Goal: Register for event/course

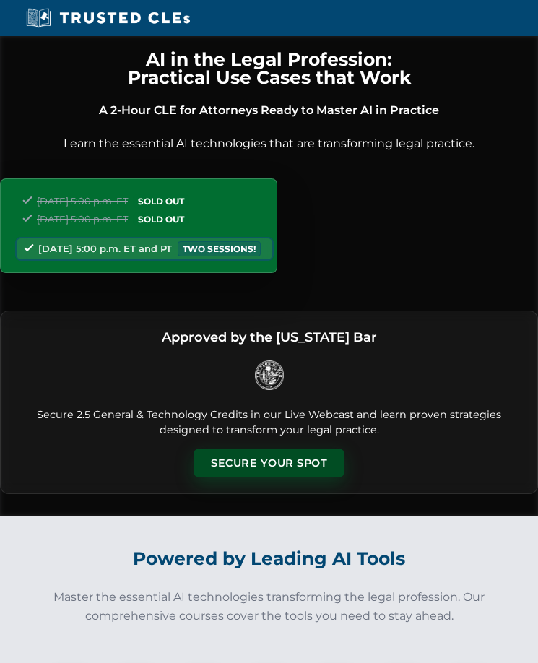
click at [266, 475] on button "Secure Your Spot" at bounding box center [269, 463] width 151 height 30
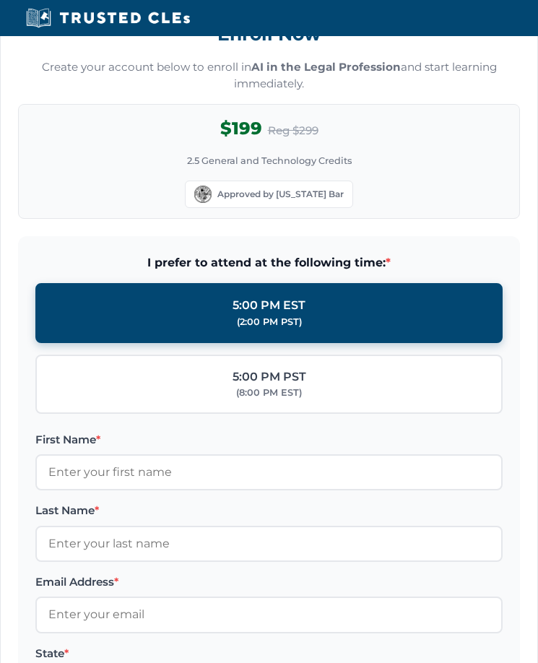
scroll to position [1392, 0]
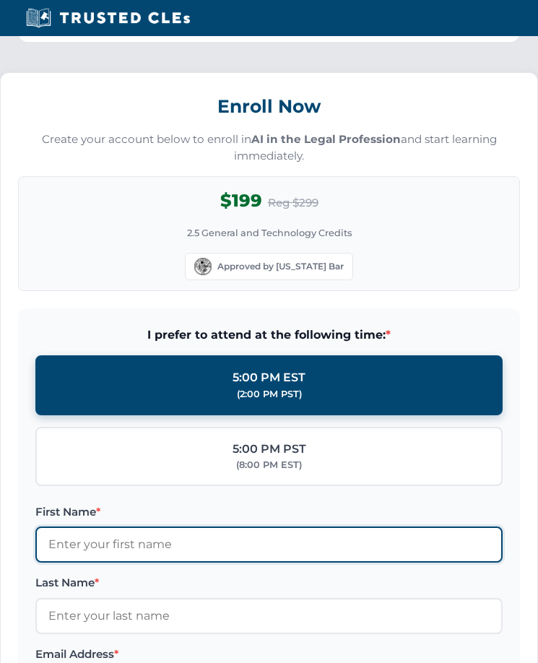
click at [244, 544] on input "First Name *" at bounding box center [268, 544] width 467 height 36
type input "[PERSON_NAME]"
type input "Craft"
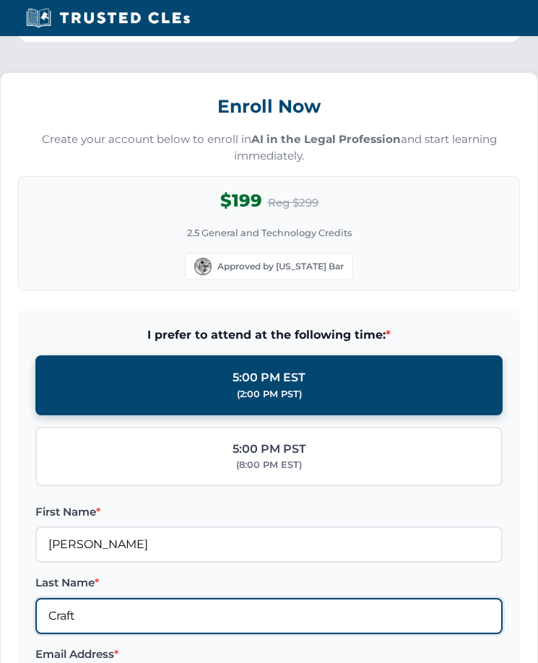
type input "[PERSON_NAME][EMAIL_ADDRESS][DOMAIN_NAME]"
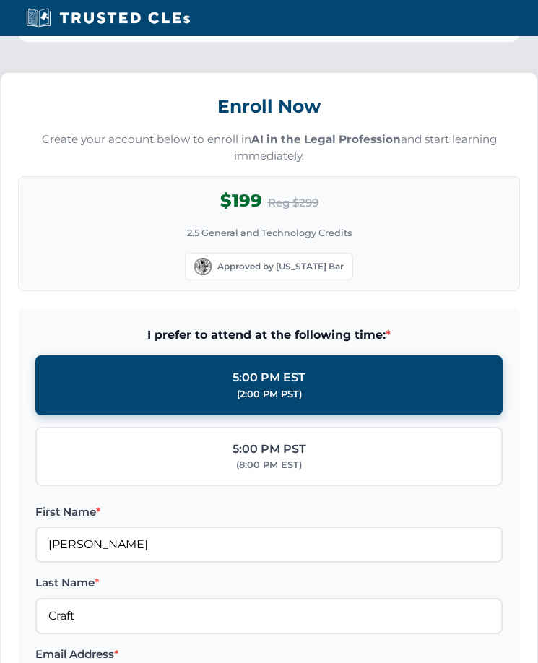
type input "[US_STATE] ([GEOGRAPHIC_DATA])"
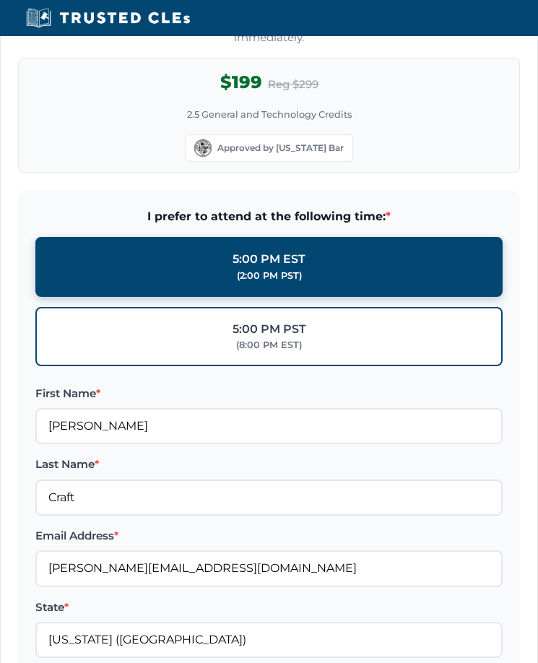
scroll to position [1826, 0]
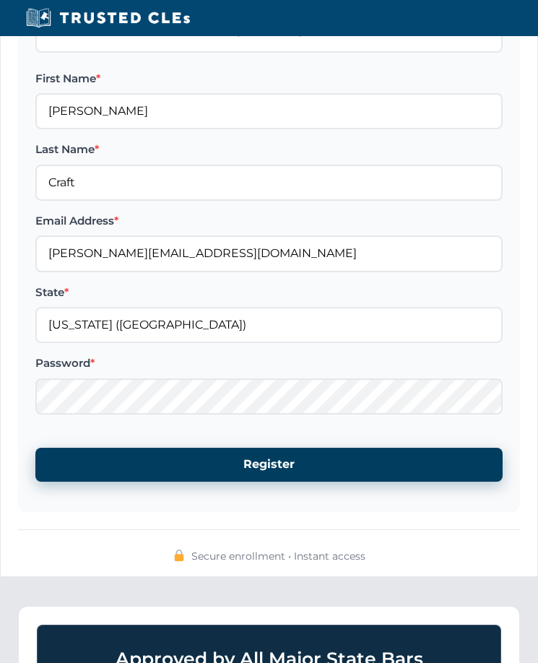
click at [239, 474] on button "Register" at bounding box center [268, 464] width 467 height 33
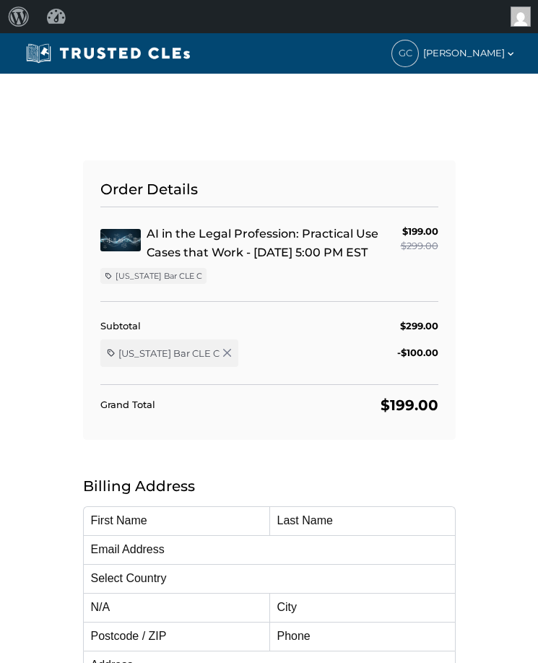
type input "[PERSON_NAME]"
type input "Craft"
type input "[PERSON_NAME][EMAIL_ADDRESS][DOMAIN_NAME]"
select select "United States"
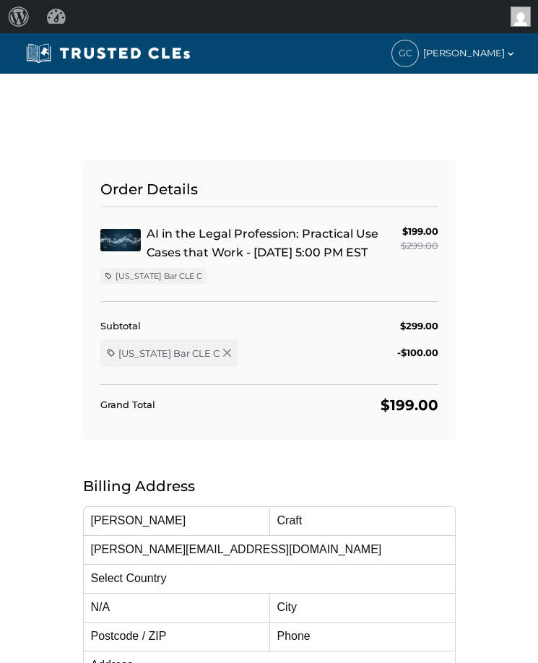
radio input "true"
select select "[US_STATE]"
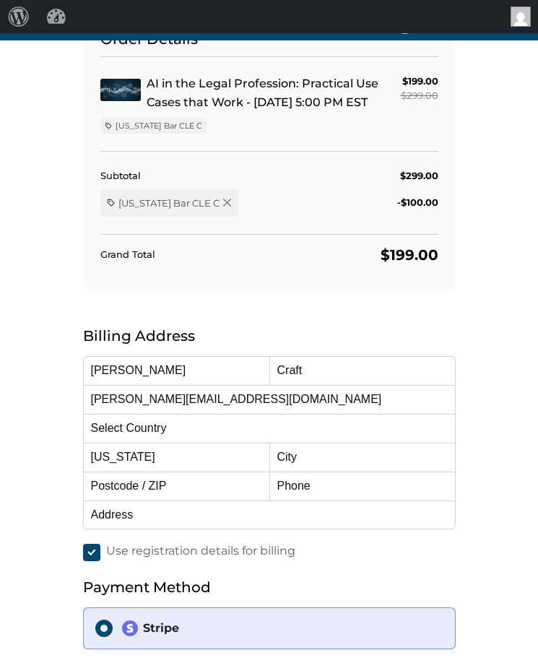
scroll to position [217, 0]
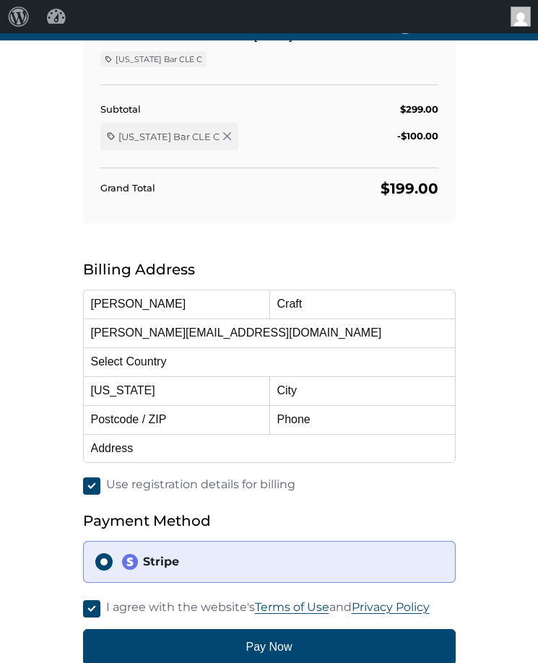
click at [222, 134] on icon "button" at bounding box center [227, 136] width 10 height 10
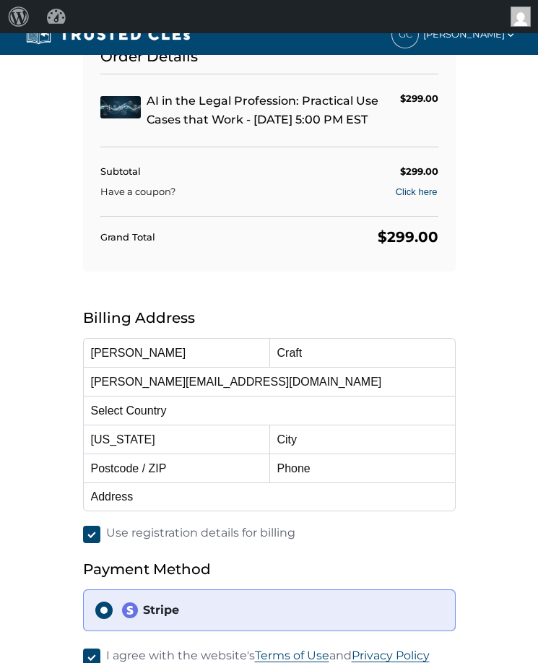
scroll to position [0, 0]
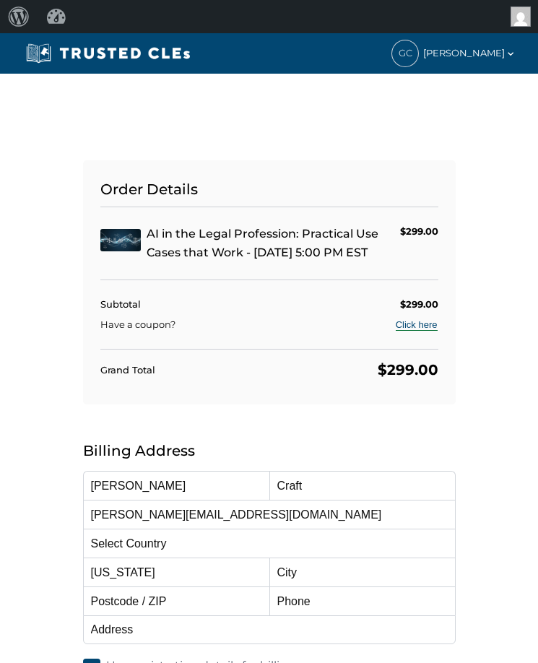
click at [431, 328] on button "Click here" at bounding box center [416, 325] width 43 height 14
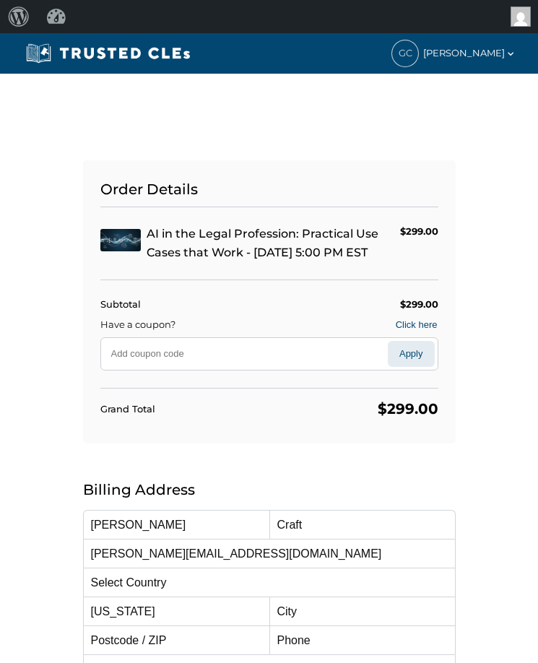
paste input "GOVERNMENT"
type input "GOVERNMENT"
click at [420, 354] on button "Apply" at bounding box center [411, 354] width 47 height 26
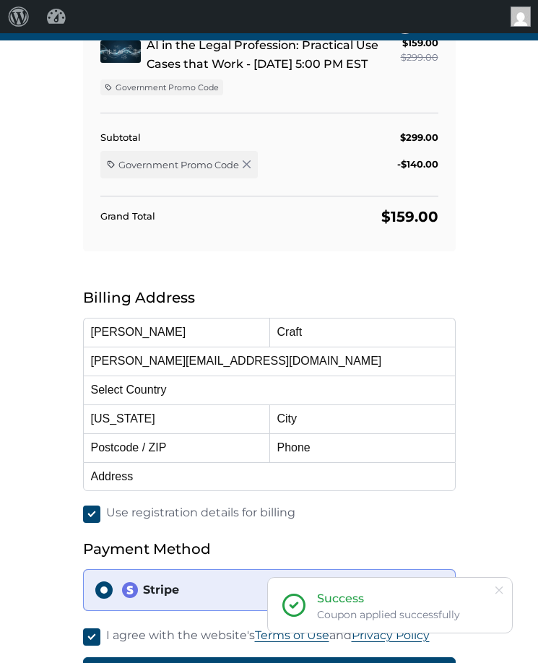
scroll to position [217, 0]
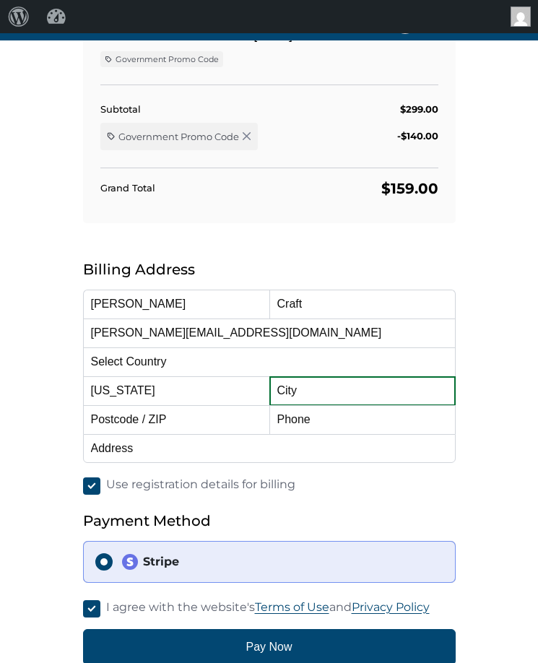
click at [305, 387] on input "text" at bounding box center [362, 390] width 186 height 29
type input "33469"
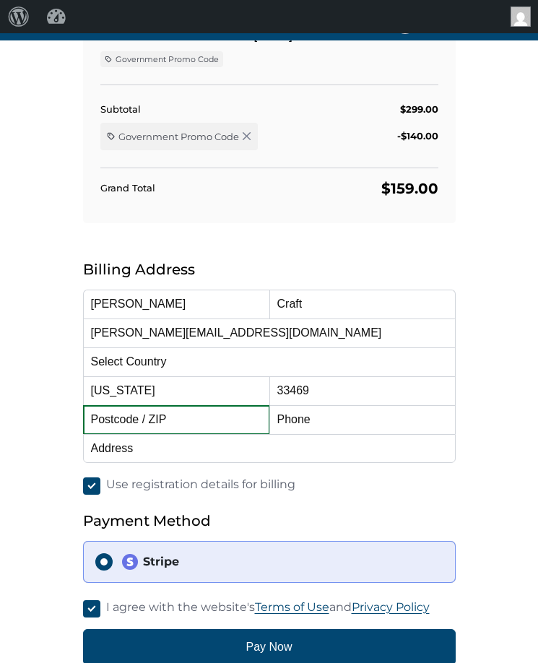
click at [223, 424] on input "text" at bounding box center [176, 419] width 186 height 29
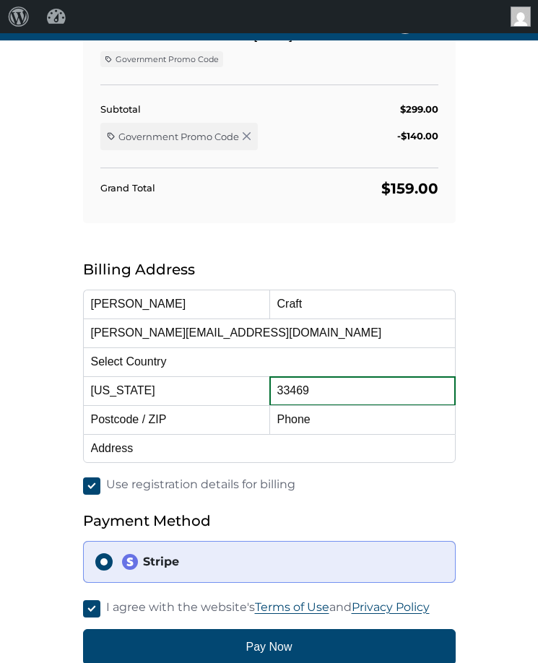
click at [328, 396] on input "33469" at bounding box center [362, 390] width 186 height 29
drag, startPoint x: 328, startPoint y: 396, endPoint x: 264, endPoint y: 389, distance: 64.7
click at [264, 389] on div "First Name Gabrielle Last Name Craft Email Address gabrielle_craft@flsd.uscourt…" at bounding box center [269, 376] width 373 height 173
type input "Jupiter"
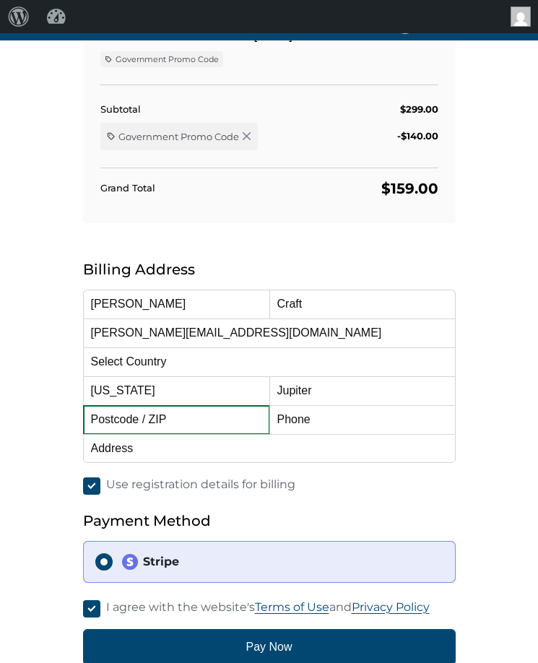
click at [191, 419] on input "text" at bounding box center [176, 419] width 186 height 29
type input "33469"
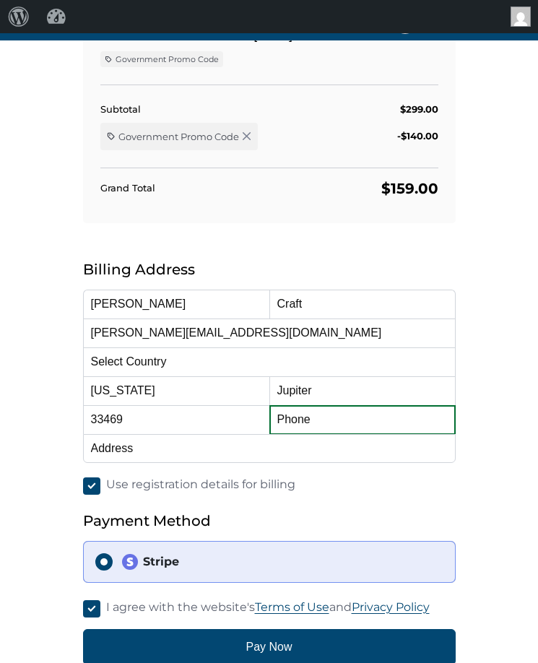
click at [378, 427] on input "text" at bounding box center [362, 419] width 186 height 29
type input "5613020895"
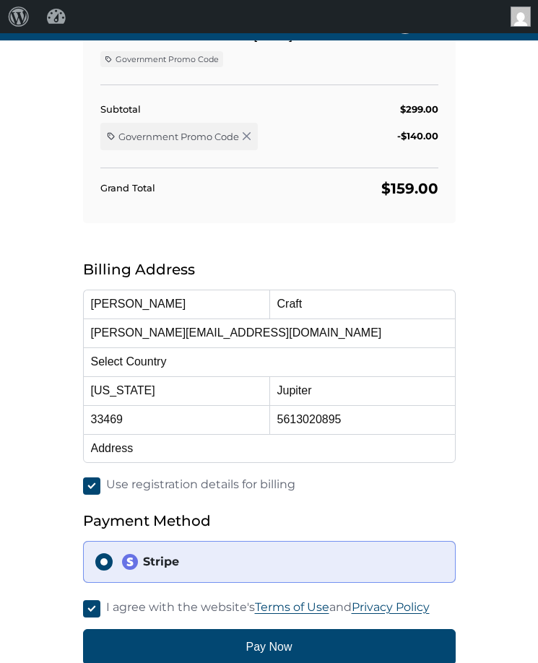
type input "90 SW 3rd Street"
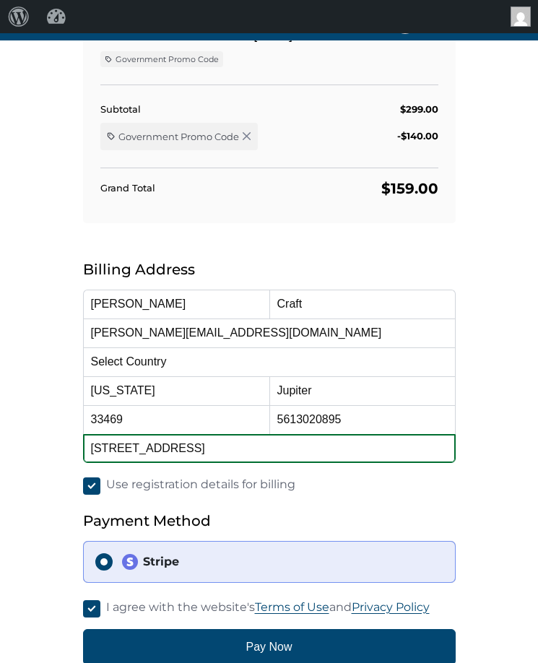
drag, startPoint x: 244, startPoint y: 443, endPoint x: 48, endPoint y: 451, distance: 195.8
click at [48, 451] on div "Order Details AI in the Legal Profession: Practical Use Cases that Work - 10/15…" at bounding box center [269, 304] width 538 height 895
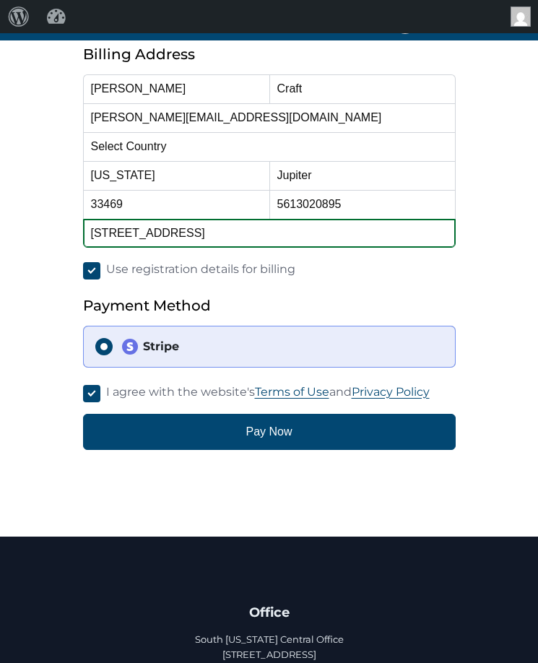
scroll to position [433, 0]
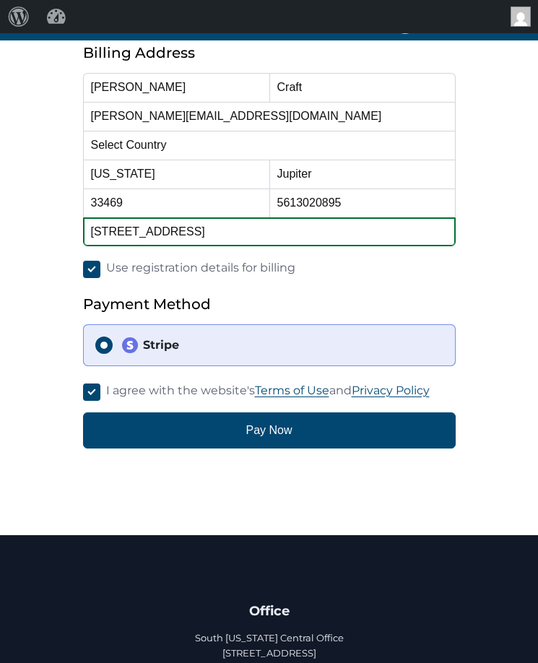
type input "16 Leeward Circle"
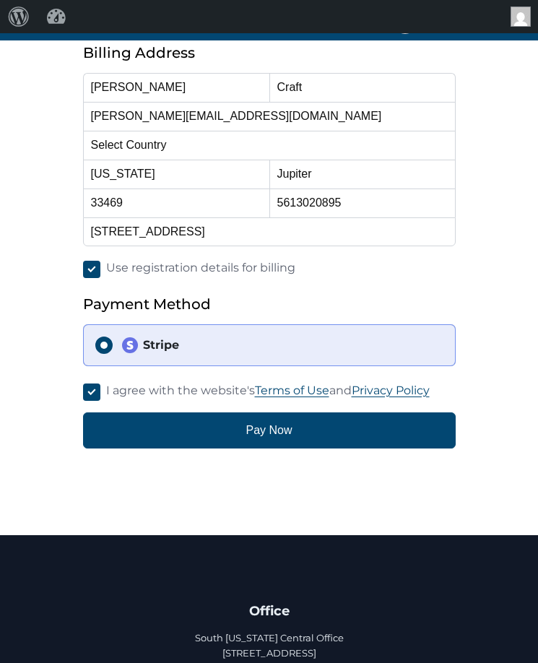
click at [144, 345] on div "Stripe" at bounding box center [282, 345] width 322 height 17
click at [113, 345] on input "Stripe" at bounding box center [103, 345] width 17 height 17
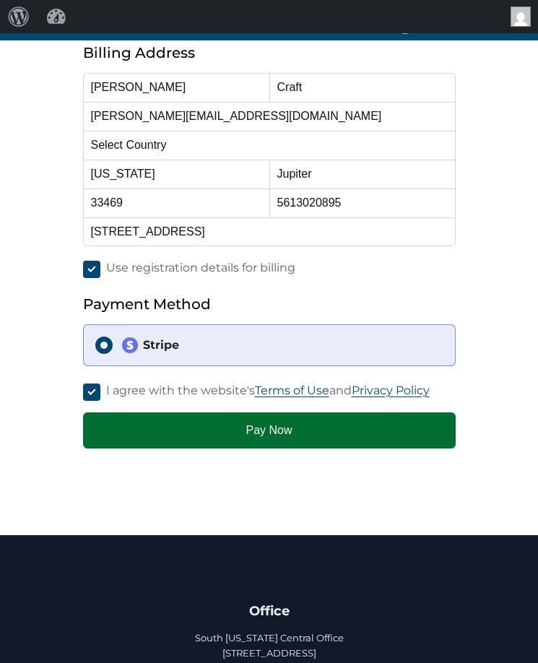
click at [232, 431] on button "Pay Now" at bounding box center [269, 430] width 373 height 36
